Goal: Check status

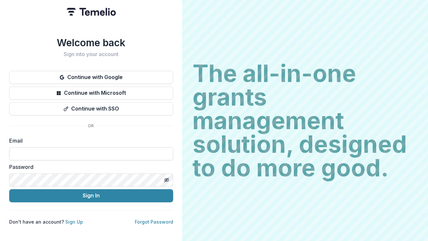
click at [120, 153] on input at bounding box center [91, 153] width 164 height 13
type input "**********"
click at [167, 177] on icon "Toggle password visibility" at bounding box center [166, 179] width 5 height 5
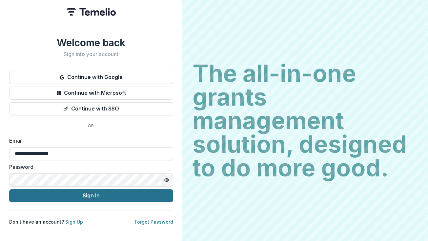
click at [101, 192] on button "Sign In" at bounding box center [91, 195] width 164 height 13
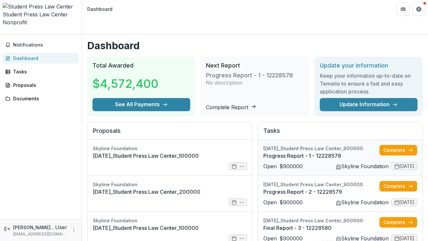
click at [334, 152] on link "Progress Report - 1 - 12228578" at bounding box center [321, 156] width 116 height 8
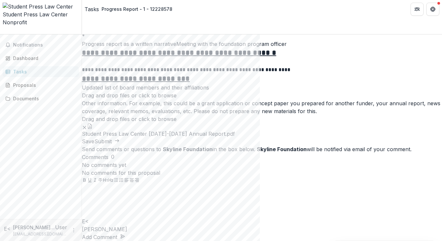
scroll to position [90, 0]
